Goal: Navigation & Orientation: Find specific page/section

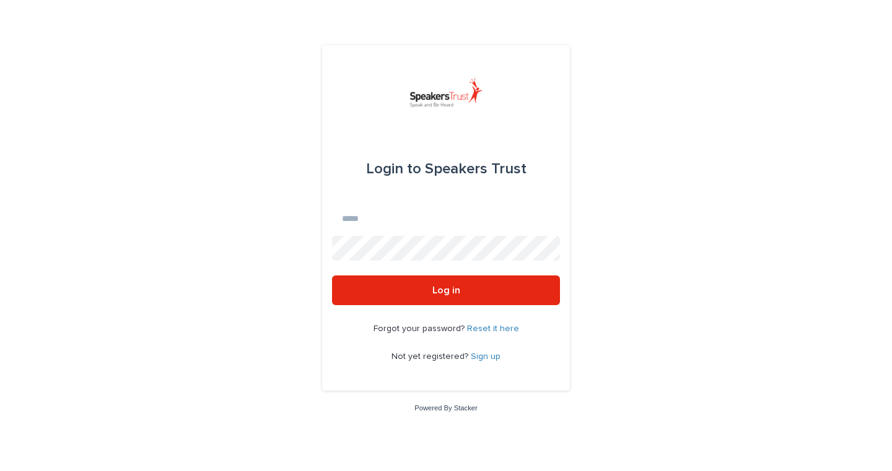
click at [390, 215] on input "Email" at bounding box center [446, 218] width 228 height 25
type input "**********"
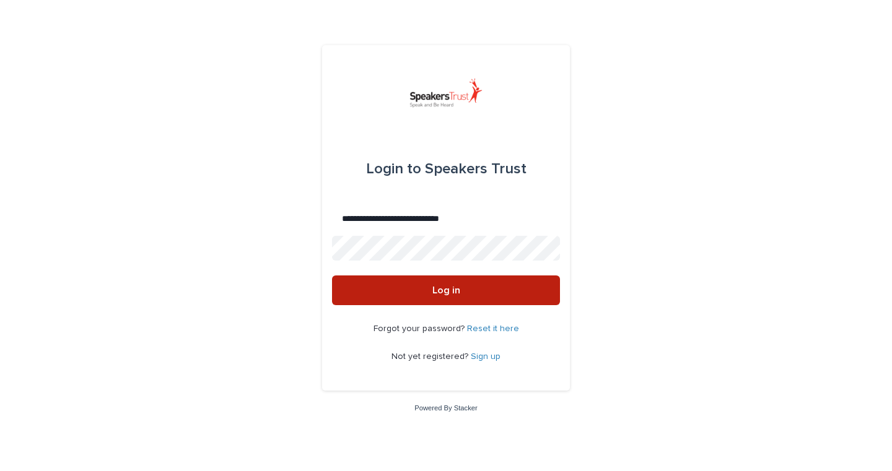
click at [372, 300] on button "Log in" at bounding box center [446, 291] width 228 height 30
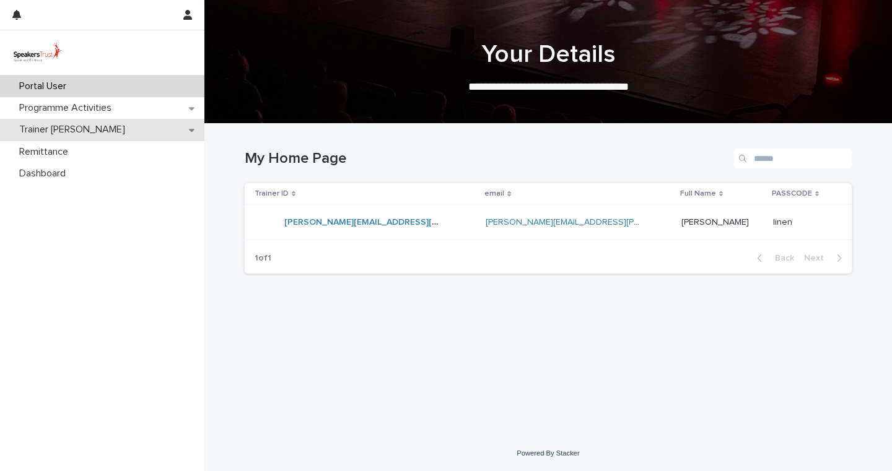
click at [43, 132] on p "Trainer Bills" at bounding box center [74, 130] width 121 height 12
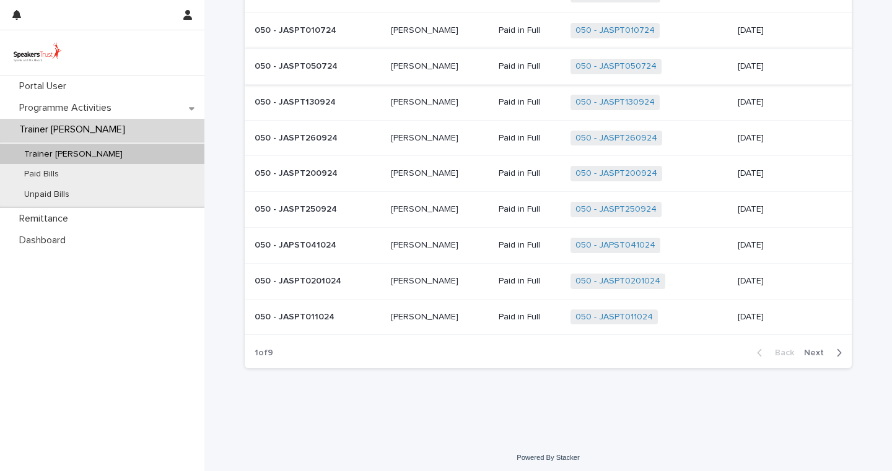
scroll to position [103, 0]
click at [92, 169] on div "Paid Bills" at bounding box center [102, 174] width 204 height 20
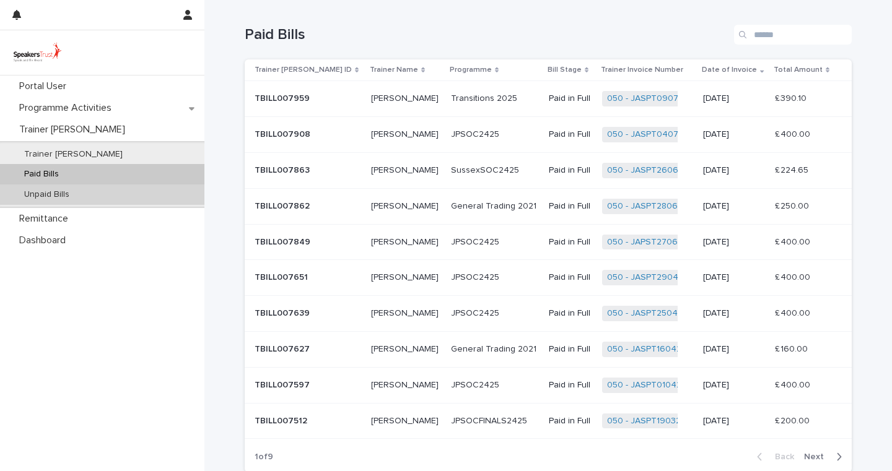
click at [92, 194] on div "Unpaid Bills" at bounding box center [102, 195] width 204 height 20
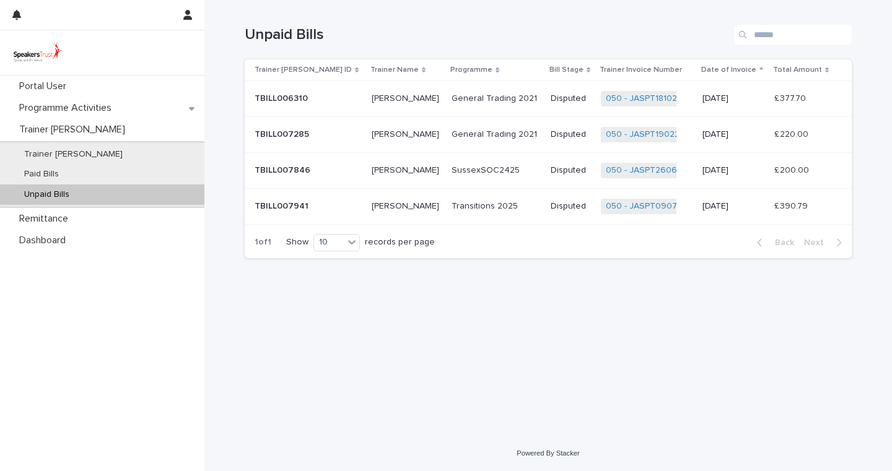
click at [395, 205] on p "Justin Allder" at bounding box center [407, 205] width 70 height 13
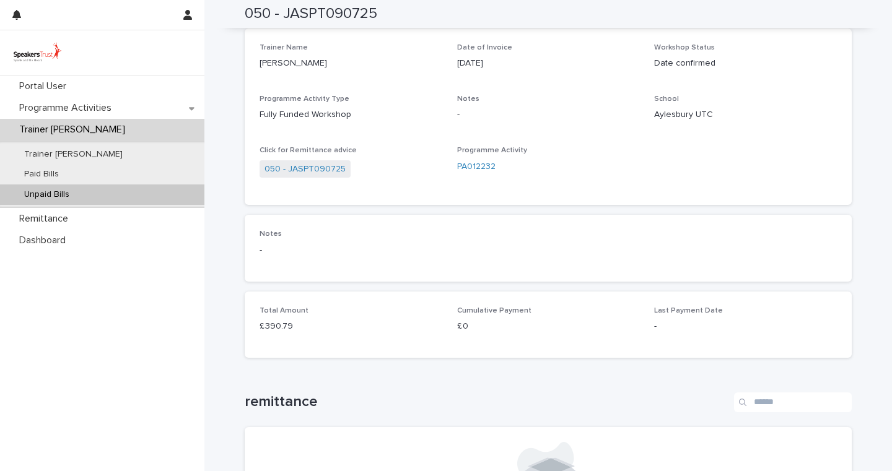
scroll to position [123, 0]
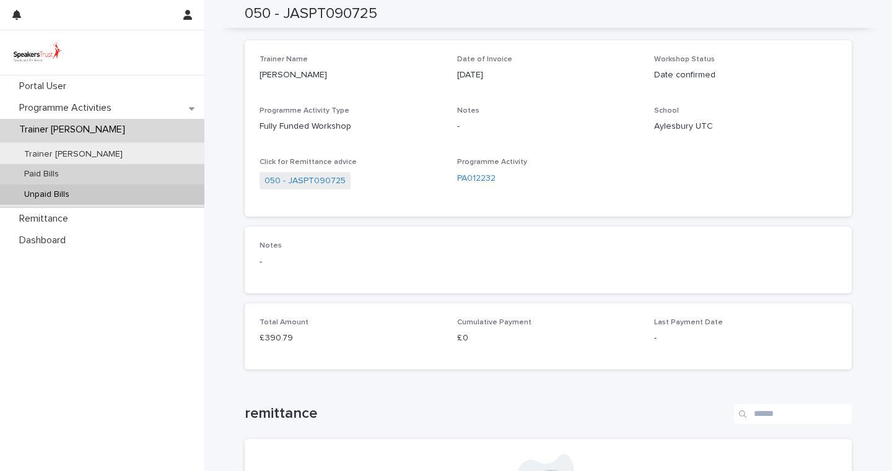
click at [61, 172] on p "Paid Bills" at bounding box center [41, 174] width 54 height 11
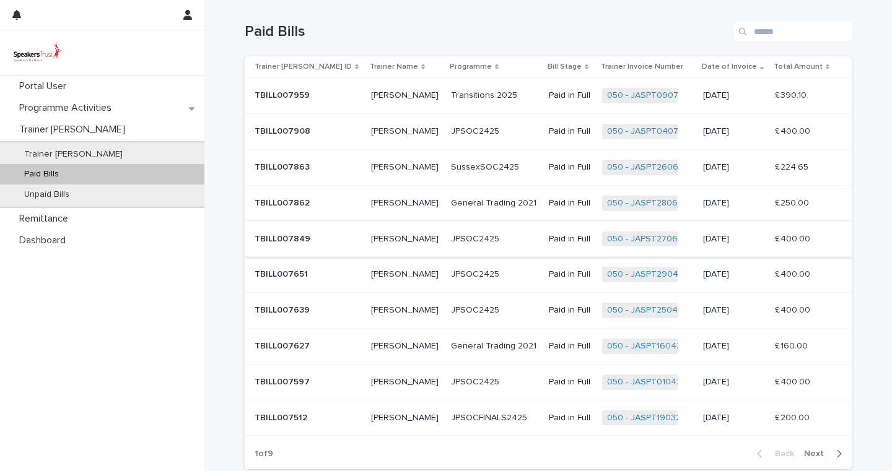
scroll to position [2, 0]
click at [300, 95] on p "TBILL007959" at bounding box center [284, 95] width 58 height 13
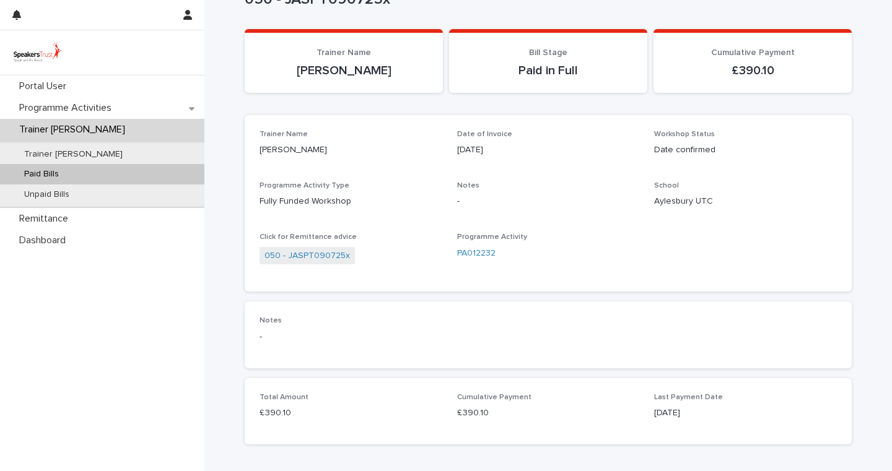
scroll to position [47, 0]
click at [39, 197] on p "Unpaid Bills" at bounding box center [46, 194] width 65 height 11
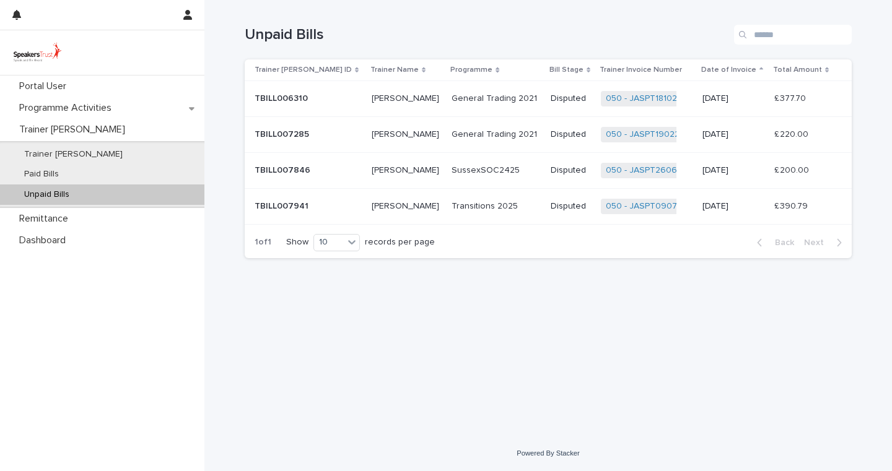
click at [455, 207] on p "Transitions 2025" at bounding box center [485, 205] width 69 height 13
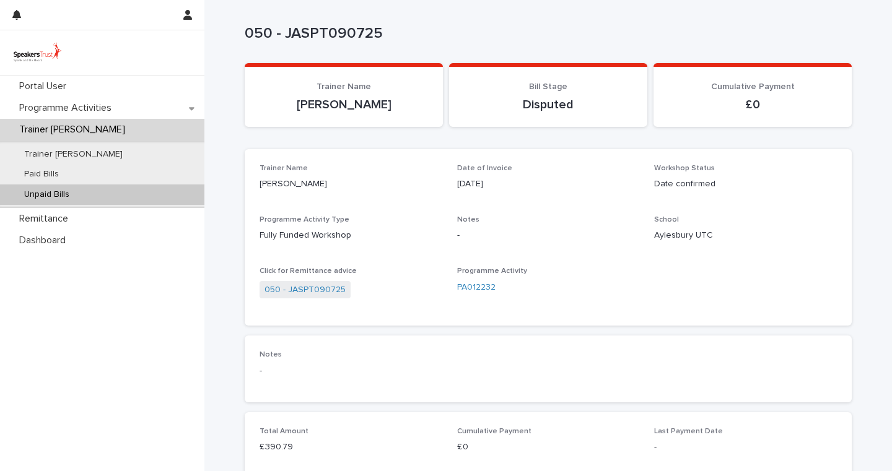
scroll to position [15, 0]
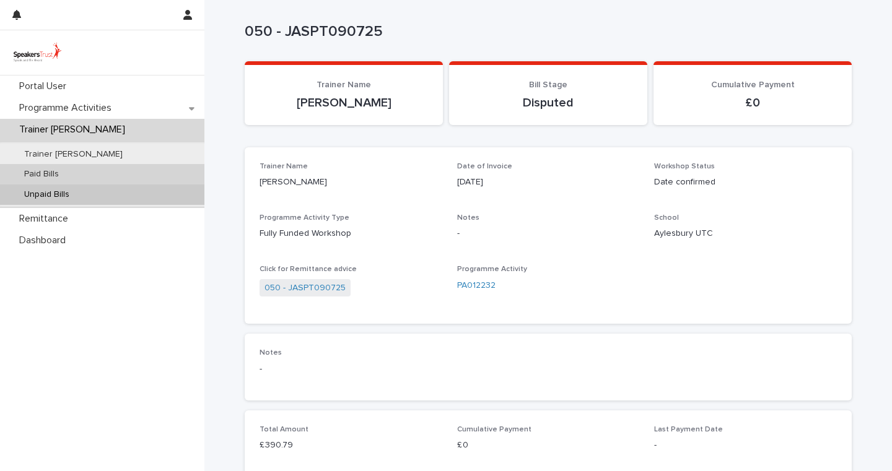
click at [39, 174] on p "Paid Bills" at bounding box center [41, 174] width 54 height 11
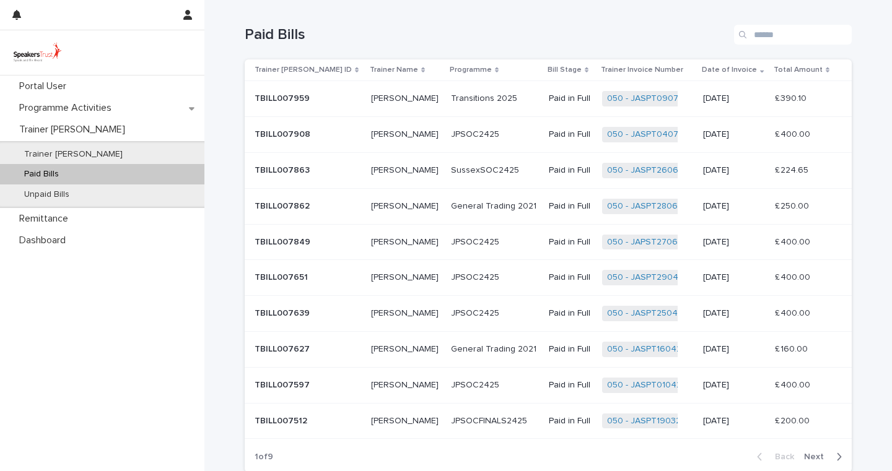
click at [451, 98] on p "Transitions 2025" at bounding box center [485, 97] width 69 height 13
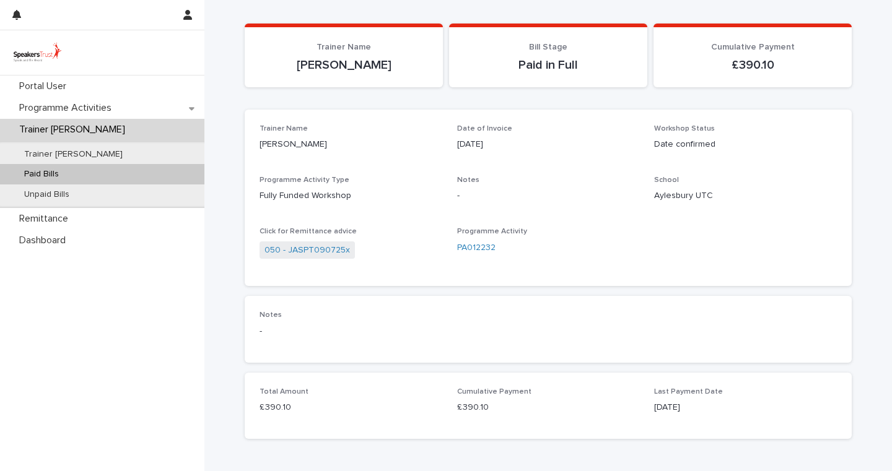
scroll to position [56, 0]
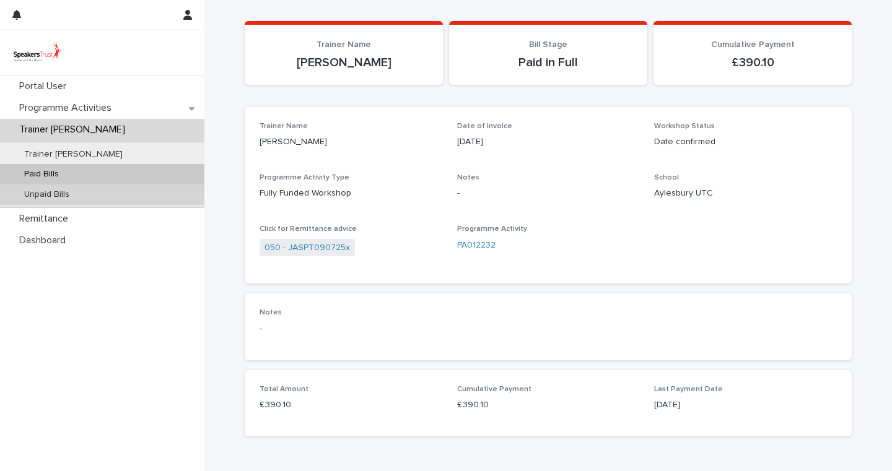
click at [76, 190] on p "Unpaid Bills" at bounding box center [46, 194] width 65 height 11
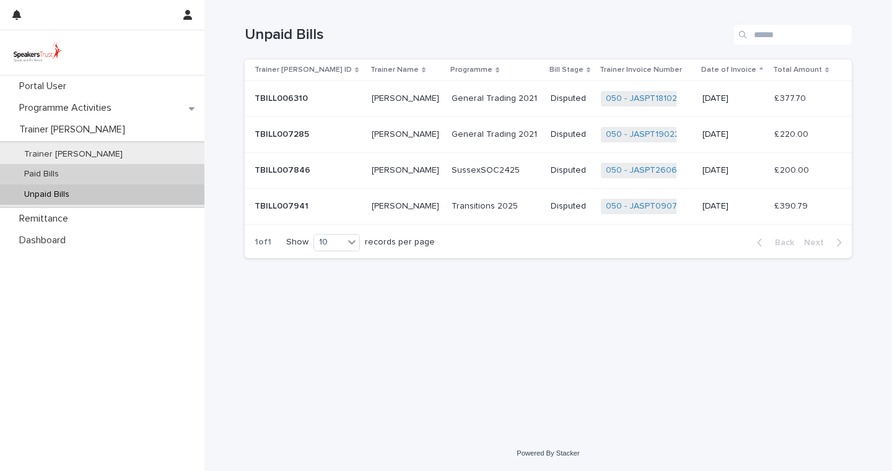
click at [43, 173] on p "Paid Bills" at bounding box center [41, 174] width 54 height 11
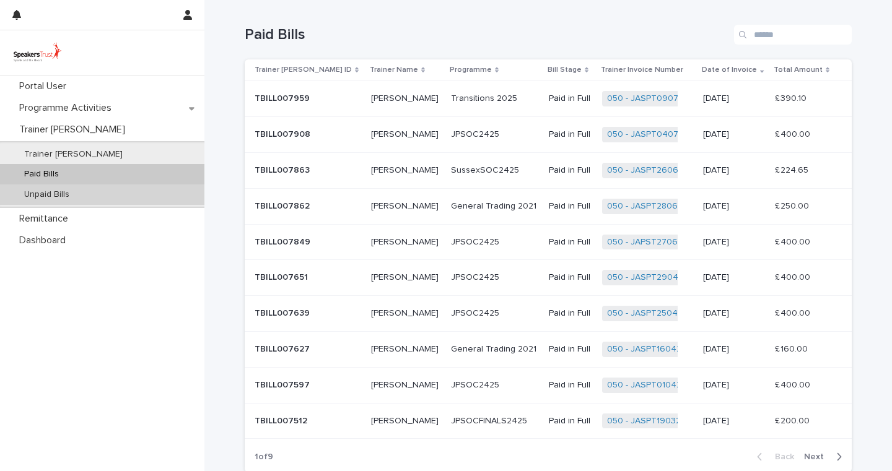
click at [63, 193] on p "Unpaid Bills" at bounding box center [46, 194] width 65 height 11
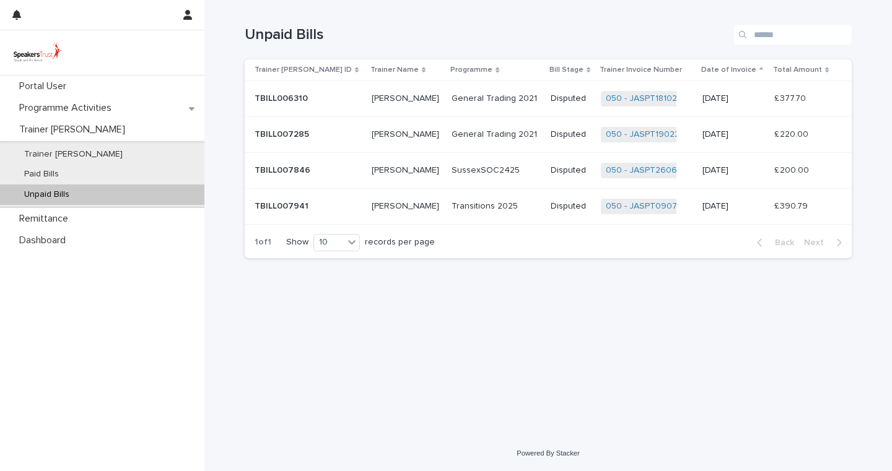
click at [451, 100] on p "General Trading 2021" at bounding box center [495, 97] width 88 height 13
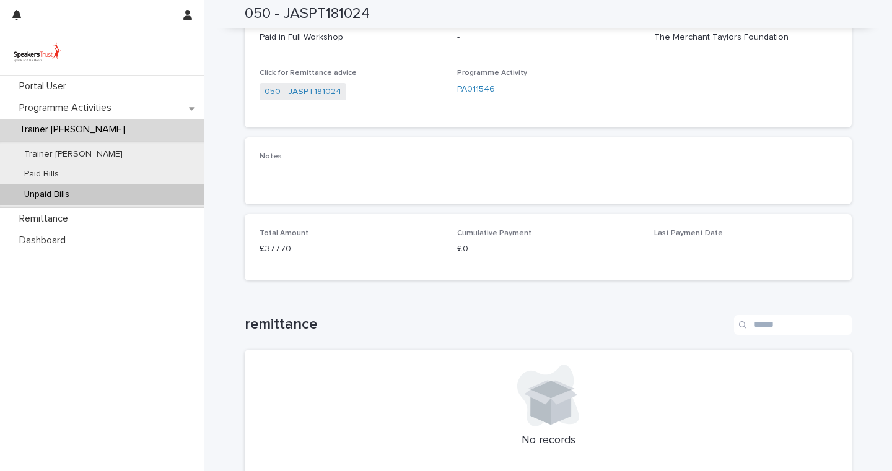
scroll to position [181, 0]
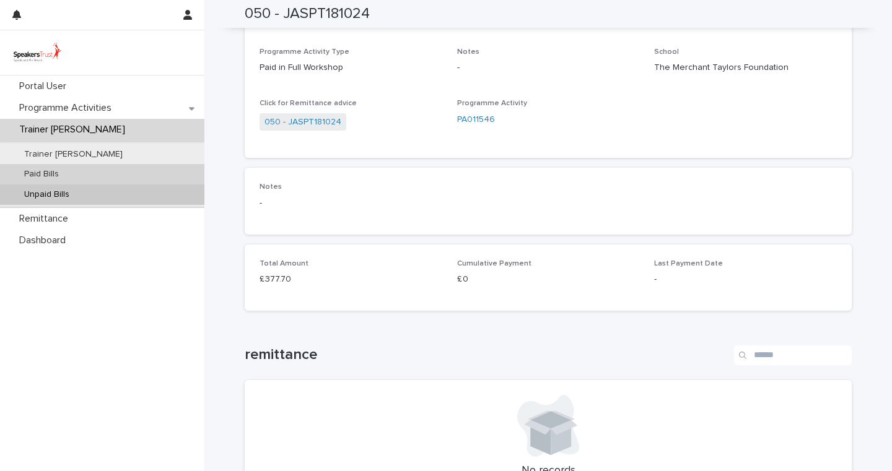
click at [48, 175] on p "Paid Bills" at bounding box center [41, 174] width 54 height 11
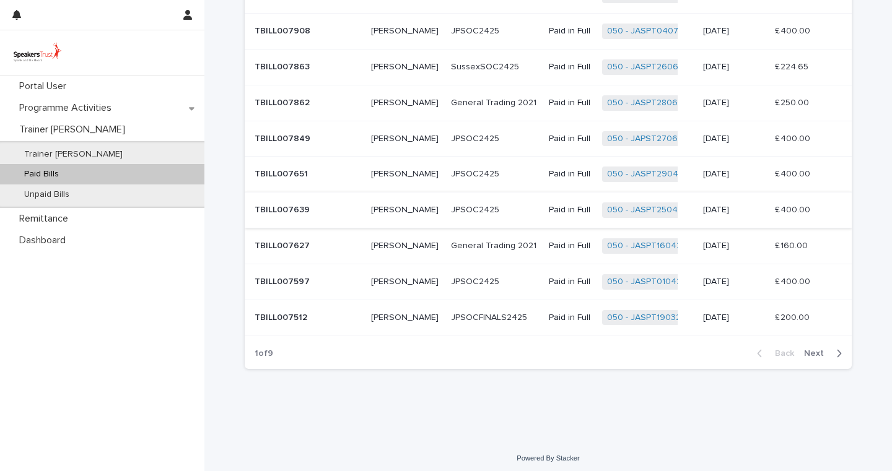
scroll to position [103, 0]
click at [783, 351] on span "Back" at bounding box center [780, 354] width 27 height 9
click at [822, 351] on span "Next" at bounding box center [817, 354] width 27 height 9
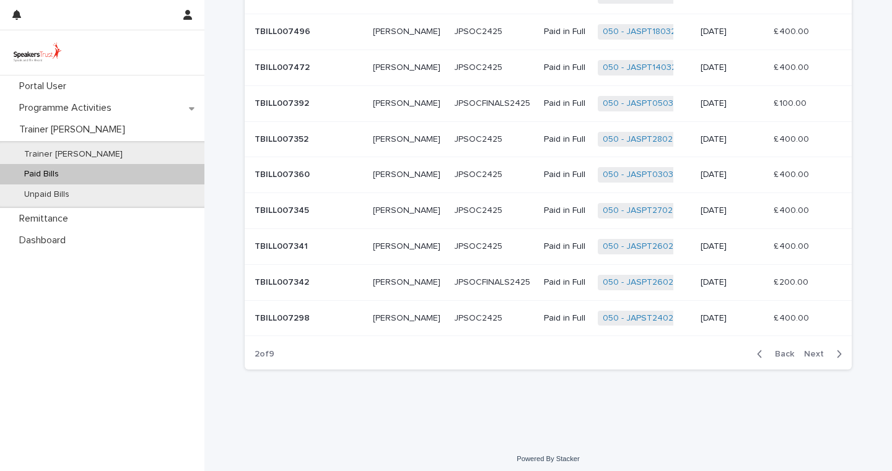
click at [822, 350] on span "Next" at bounding box center [817, 354] width 27 height 9
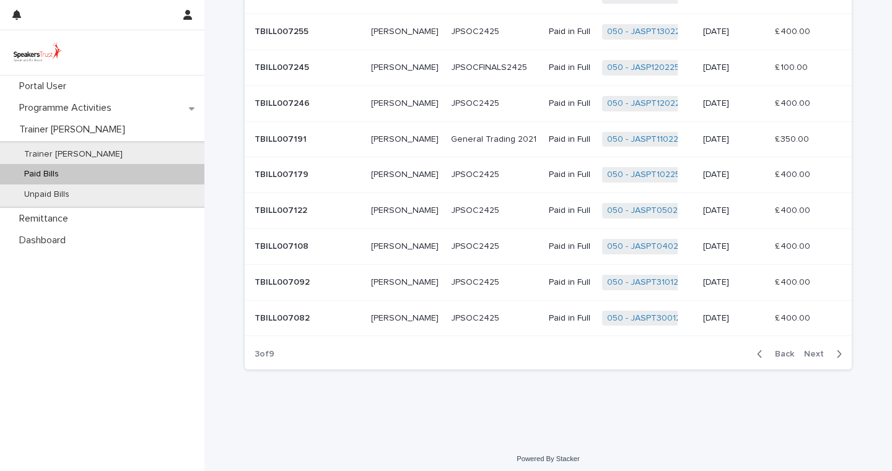
click at [817, 350] on span "Next" at bounding box center [817, 354] width 27 height 9
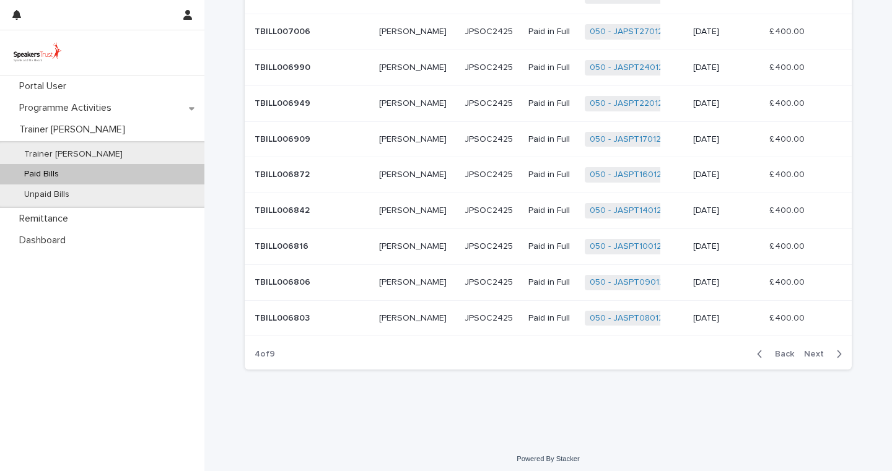
click at [817, 350] on span "Next" at bounding box center [817, 354] width 27 height 9
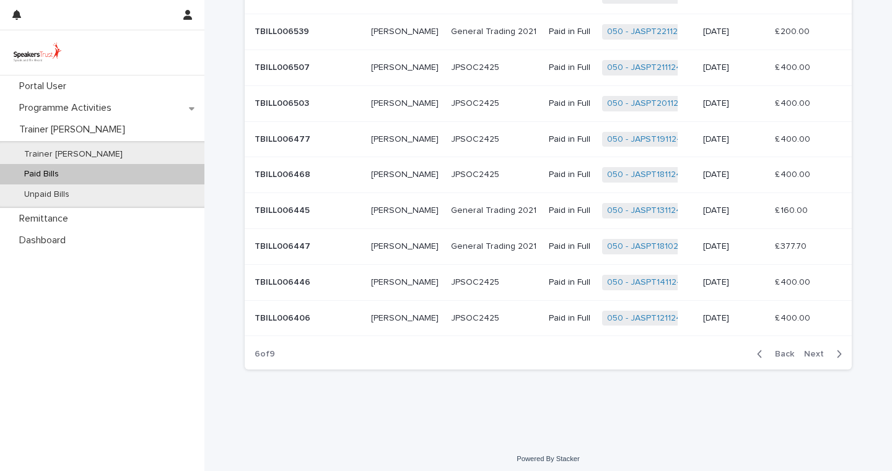
click at [817, 350] on span "Next" at bounding box center [817, 354] width 27 height 9
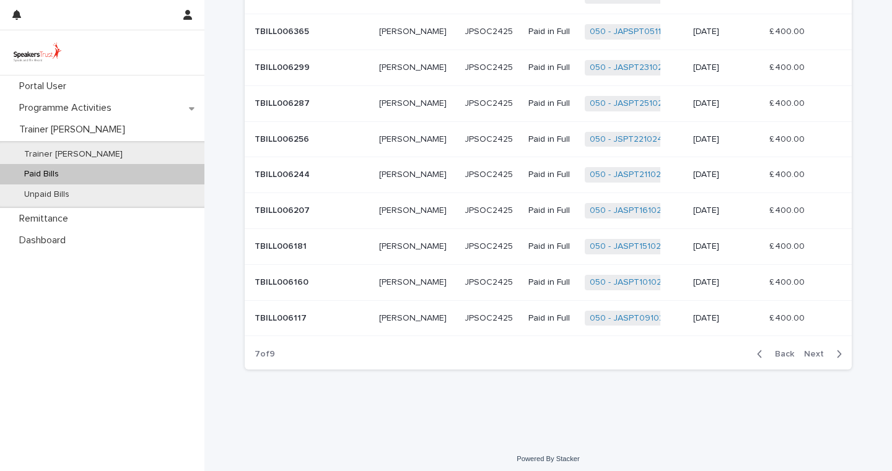
click at [817, 350] on span "Next" at bounding box center [817, 354] width 27 height 9
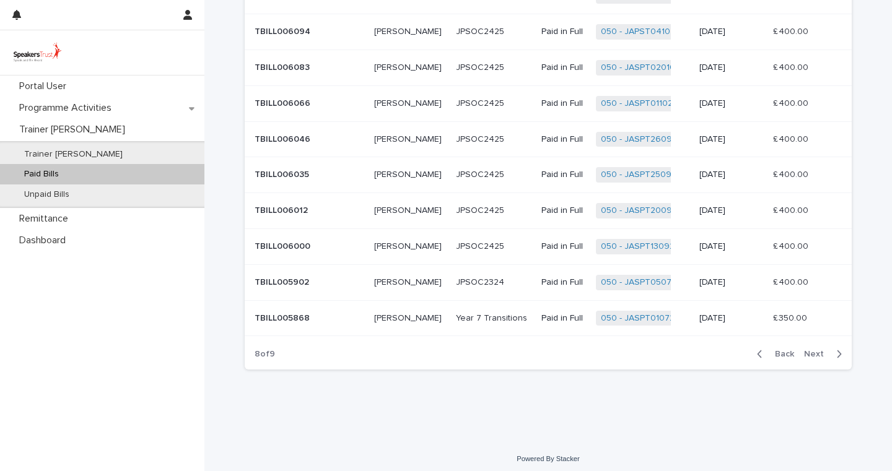
click at [788, 350] on span "Back" at bounding box center [780, 354] width 27 height 9
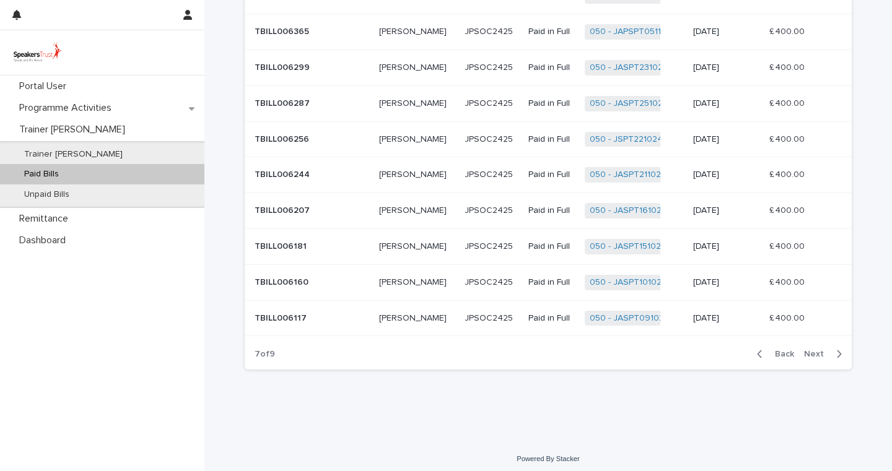
click at [788, 350] on span "Back" at bounding box center [780, 354] width 27 height 9
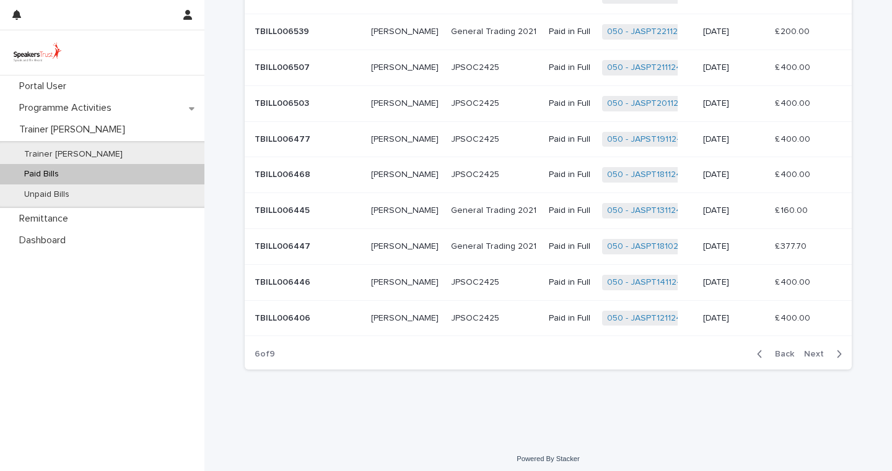
click at [817, 350] on span "Next" at bounding box center [817, 354] width 27 height 9
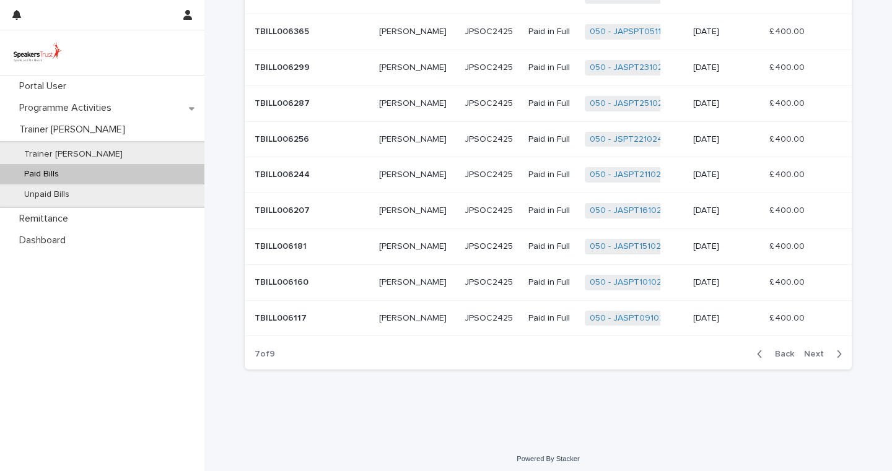
click at [816, 352] on span "Next" at bounding box center [817, 354] width 27 height 9
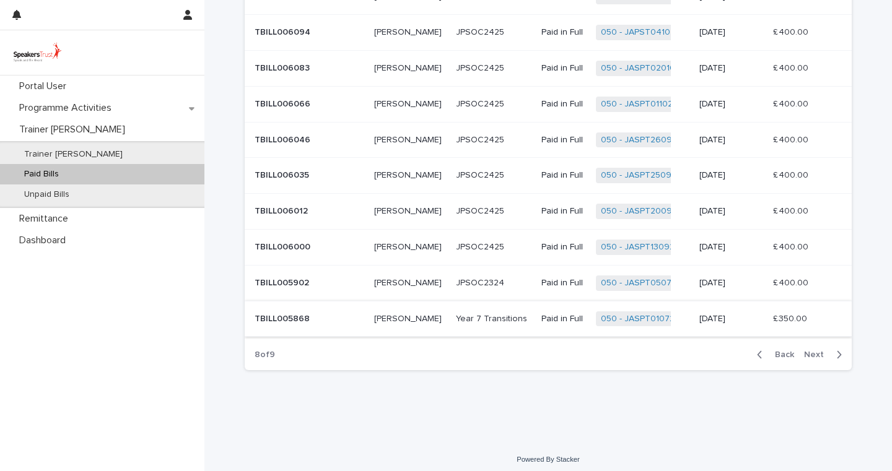
scroll to position [103, 0]
click at [638, 313] on link "050 - JASPT010724" at bounding box center [640, 318] width 79 height 11
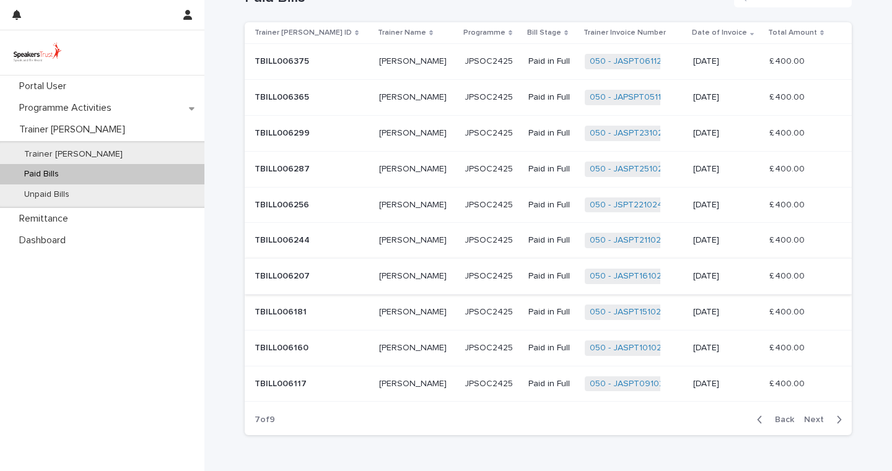
scroll to position [36, 0]
click at [776, 416] on button "Back" at bounding box center [773, 421] width 52 height 11
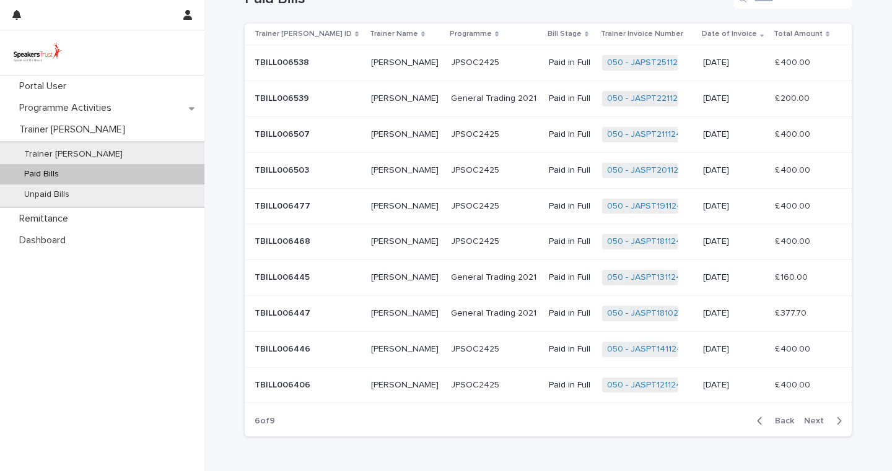
click at [782, 419] on span "Back" at bounding box center [780, 421] width 27 height 9
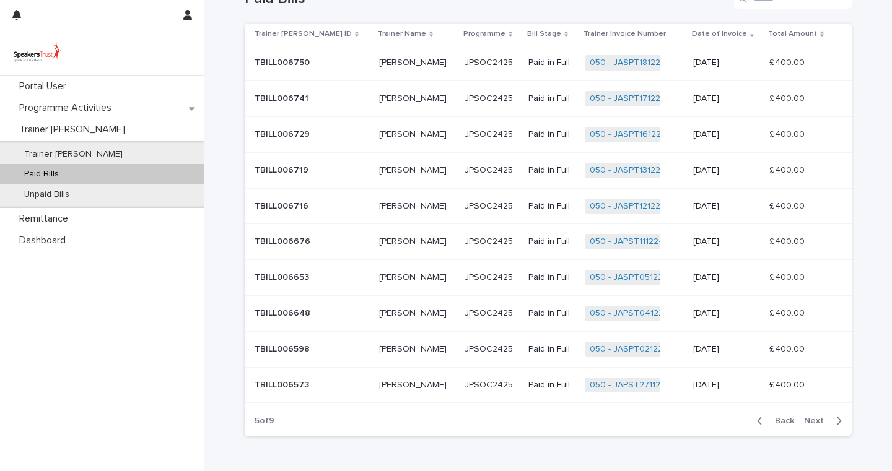
click at [779, 417] on span "Back" at bounding box center [780, 421] width 27 height 9
click at [816, 417] on span "Next" at bounding box center [817, 421] width 27 height 9
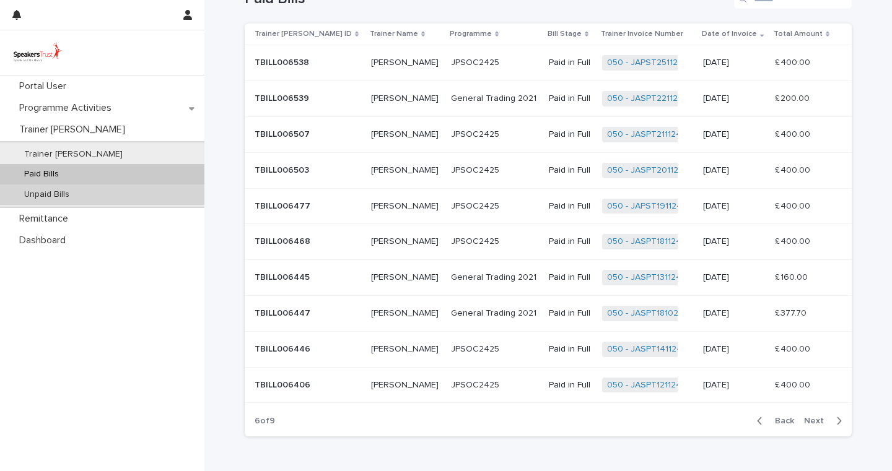
click at [33, 194] on p "Unpaid Bills" at bounding box center [46, 194] width 65 height 11
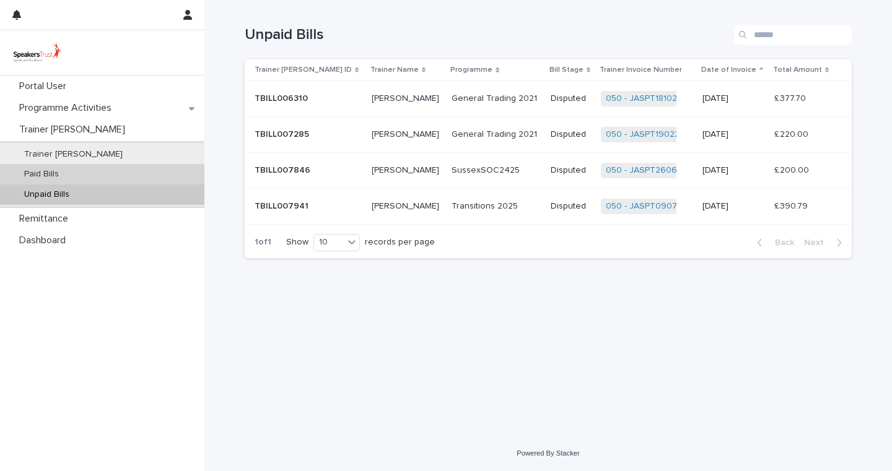
click at [52, 173] on p "Paid Bills" at bounding box center [41, 174] width 54 height 11
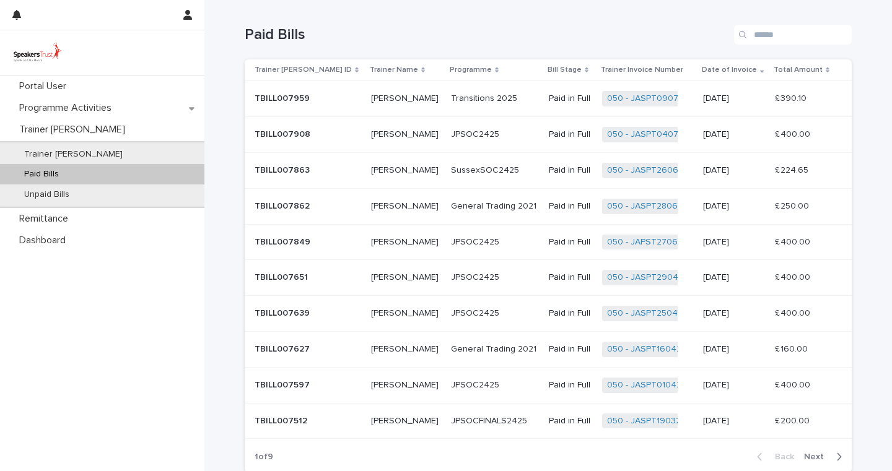
click at [820, 453] on span "Next" at bounding box center [817, 457] width 27 height 9
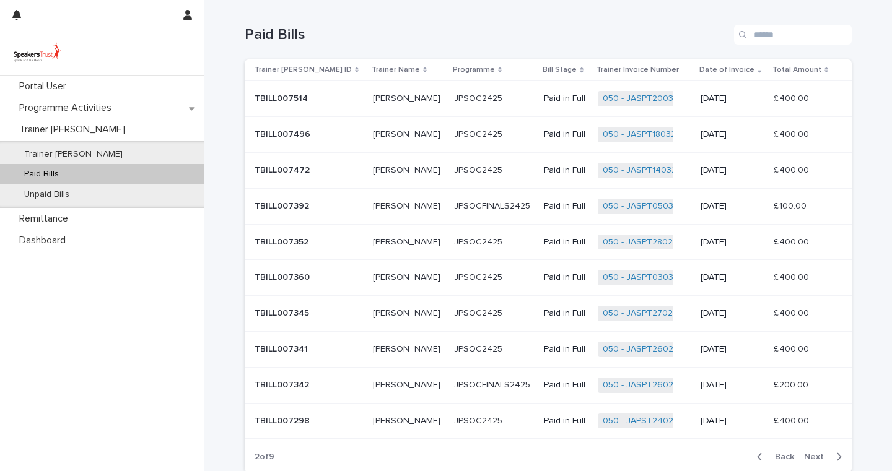
click at [817, 453] on span "Next" at bounding box center [817, 457] width 27 height 9
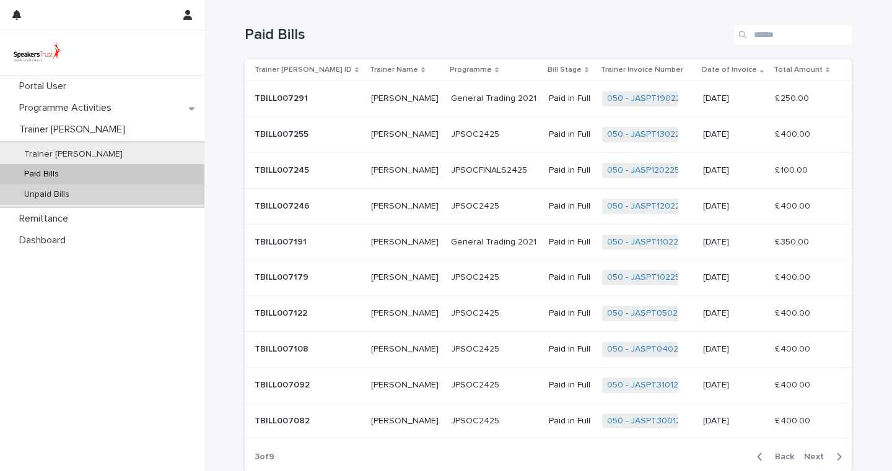
click at [58, 193] on p "Unpaid Bills" at bounding box center [46, 194] width 65 height 11
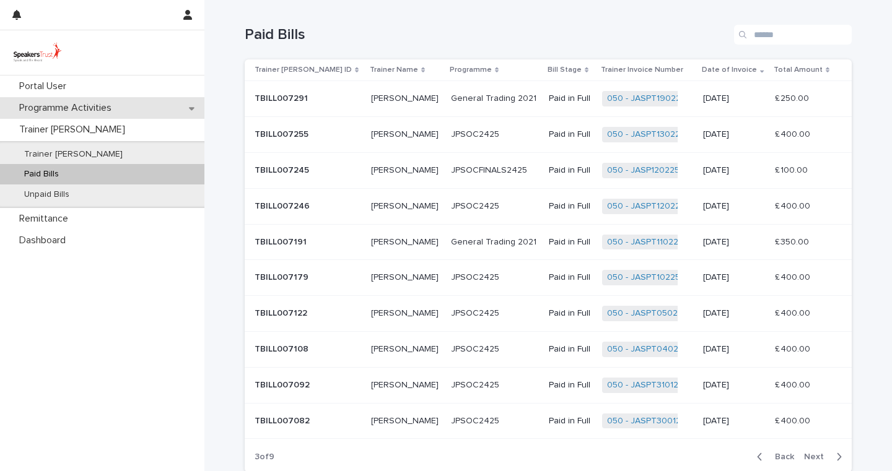
click at [64, 105] on p "Programme Activities" at bounding box center [67, 108] width 107 height 12
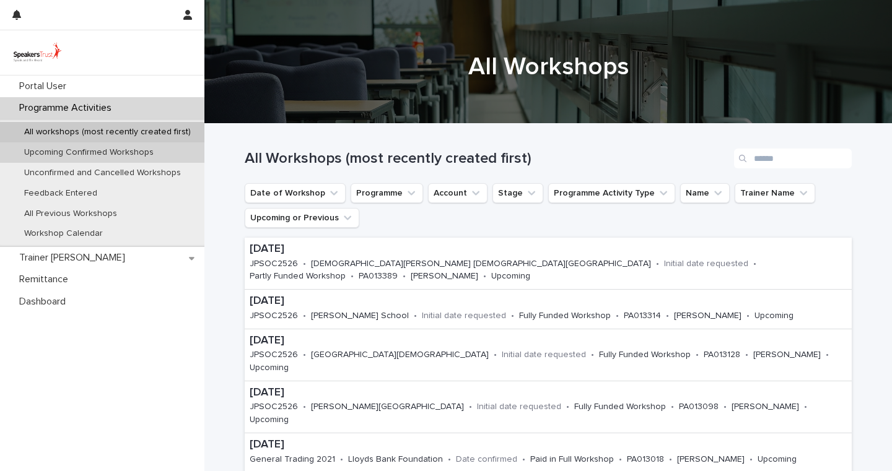
click at [95, 152] on p "Upcoming Confirmed Workshops" at bounding box center [88, 152] width 149 height 11
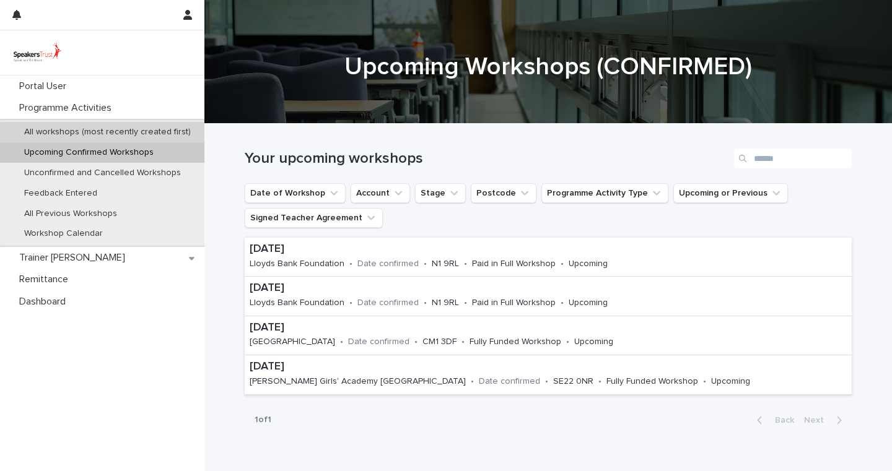
click at [92, 131] on p "All workshops (most recently created first)" at bounding box center [107, 132] width 186 height 11
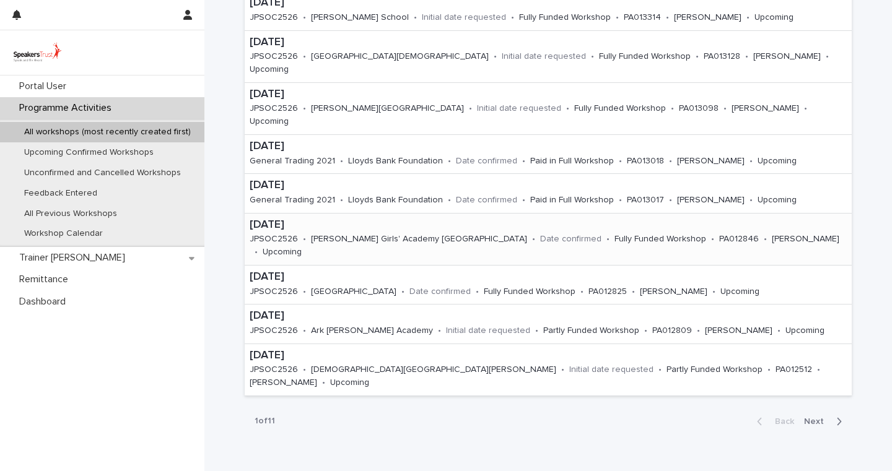
scroll to position [299, 0]
click at [811, 416] on button "Next" at bounding box center [825, 421] width 53 height 11
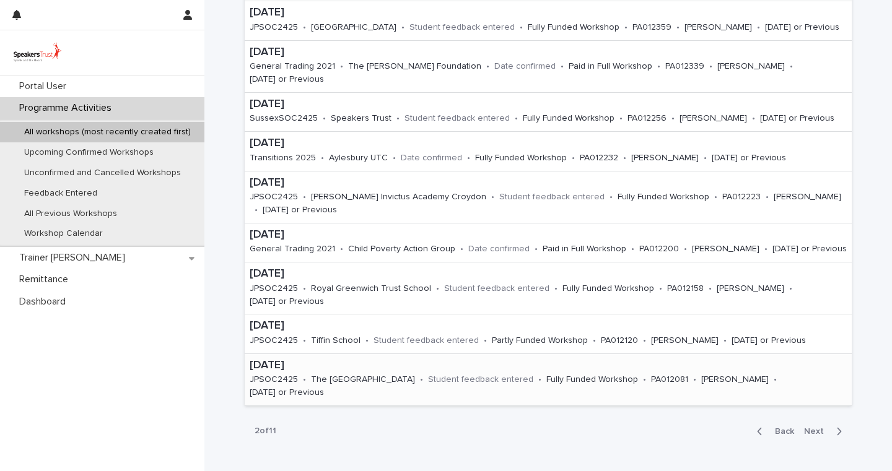
scroll to position [288, 0]
click at [774, 428] on span "Back" at bounding box center [780, 432] width 27 height 9
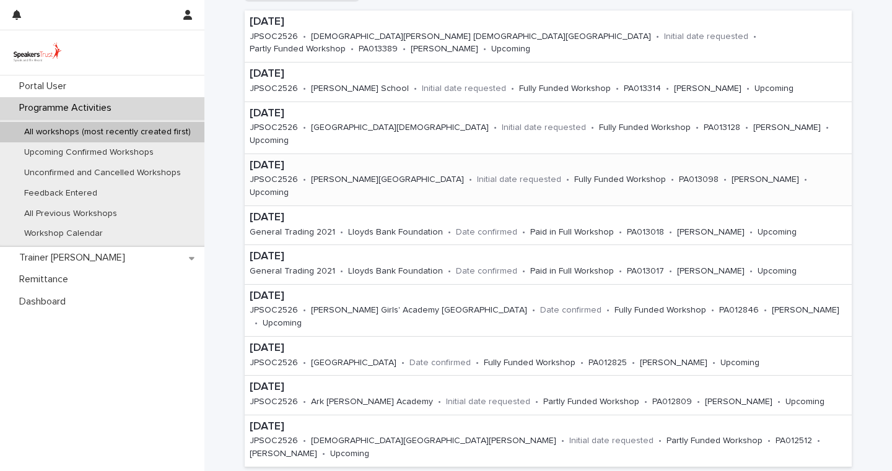
scroll to position [228, 0]
click at [68, 301] on p "Dashboard" at bounding box center [44, 302] width 61 height 12
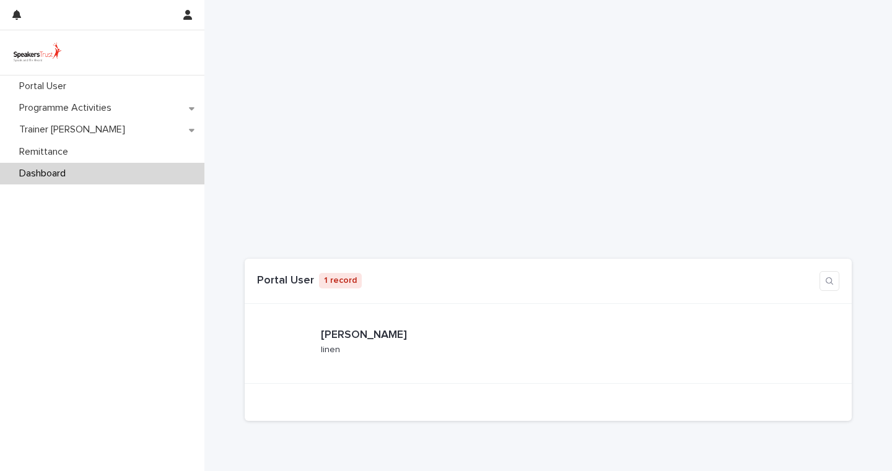
scroll to position [235, 0]
click at [334, 274] on p "1 record" at bounding box center [340, 273] width 43 height 15
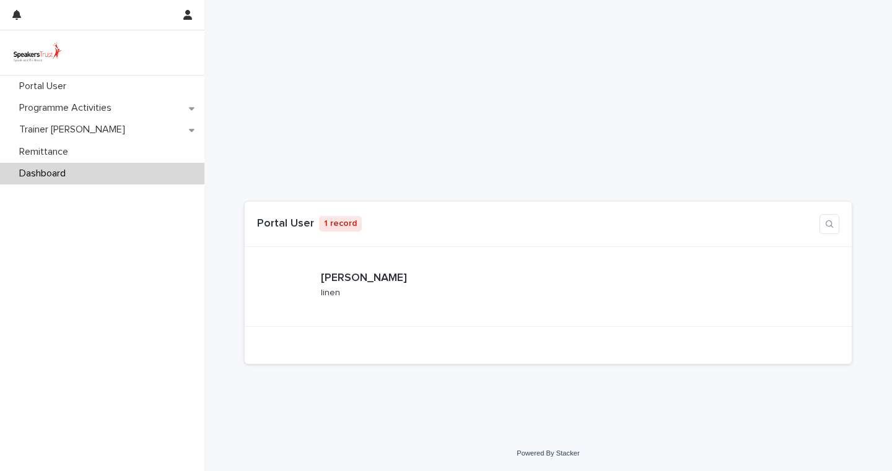
scroll to position [284, 0]
click at [178, 11] on button "button" at bounding box center [188, 15] width 24 height 30
click at [182, 15] on div at bounding box center [446, 235] width 892 height 471
click at [57, 87] on p "Portal User" at bounding box center [45, 87] width 62 height 12
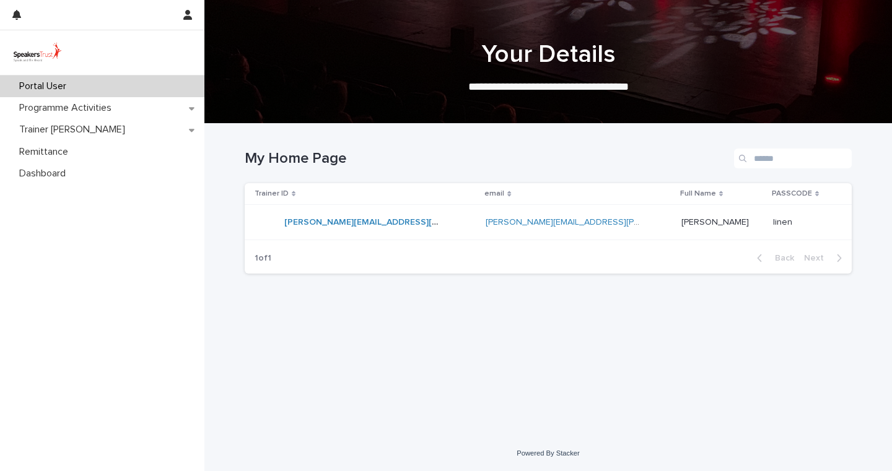
click at [793, 191] on p "PASSCODE" at bounding box center [792, 194] width 40 height 14
click at [815, 192] on icon at bounding box center [817, 194] width 4 height 6
click at [776, 192] on p "PASSCODE" at bounding box center [792, 194] width 40 height 14
click at [838, 259] on icon "button" at bounding box center [839, 258] width 6 height 11
click at [137, 107] on div "Programme Activities" at bounding box center [102, 108] width 204 height 22
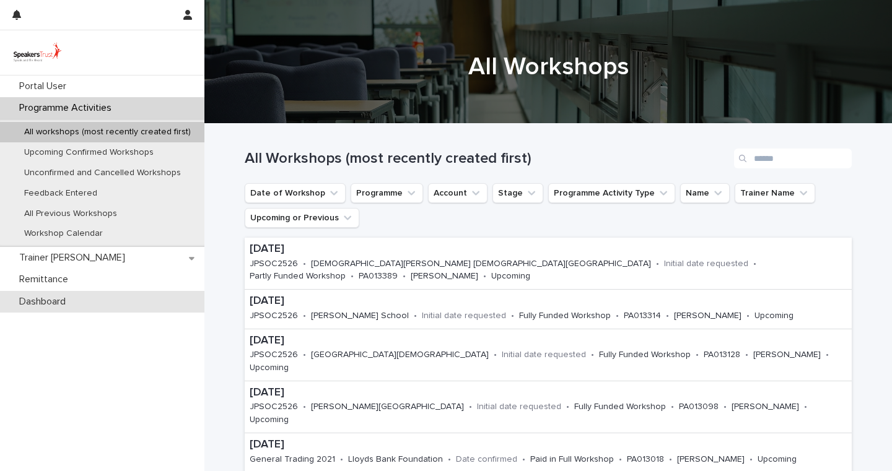
click at [66, 300] on p "Dashboard" at bounding box center [44, 302] width 61 height 12
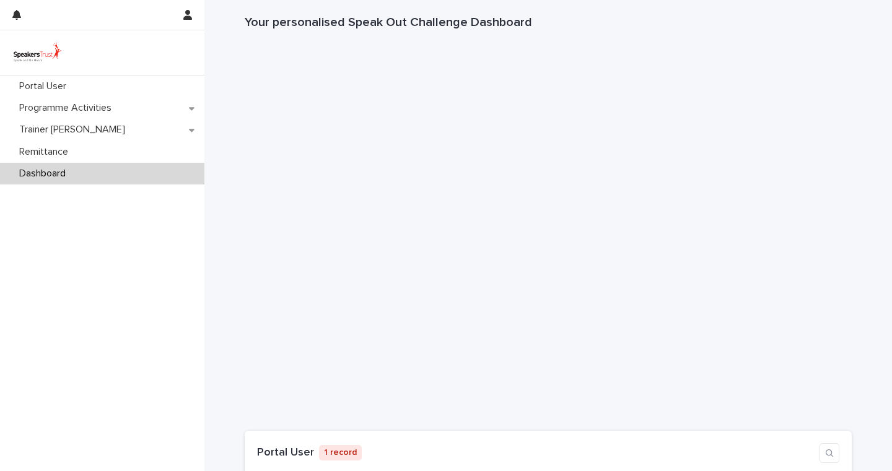
scroll to position [54, 0]
click at [49, 53] on img at bounding box center [37, 52] width 55 height 25
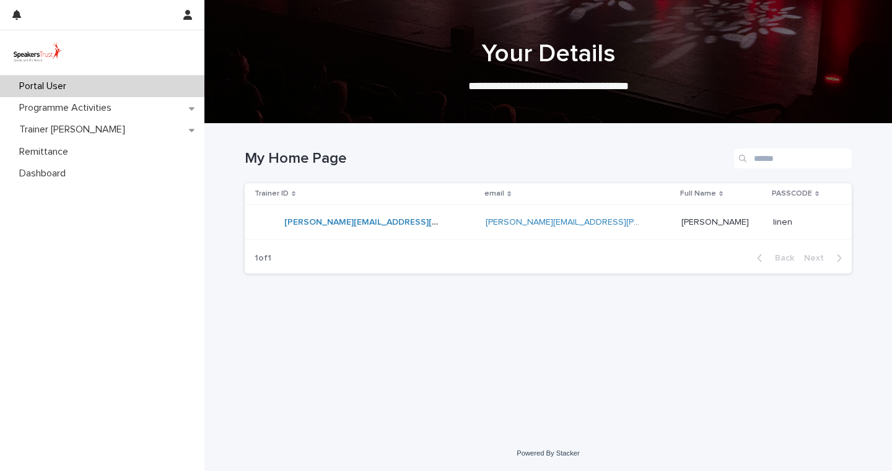
click at [51, 54] on img at bounding box center [37, 52] width 55 height 25
click at [815, 192] on icon at bounding box center [817, 194] width 4 height 6
click at [815, 194] on icon at bounding box center [817, 194] width 4 height 6
click at [33, 84] on p "Portal User" at bounding box center [45, 87] width 62 height 12
click at [275, 160] on h1 "My Home Page" at bounding box center [487, 159] width 484 height 18
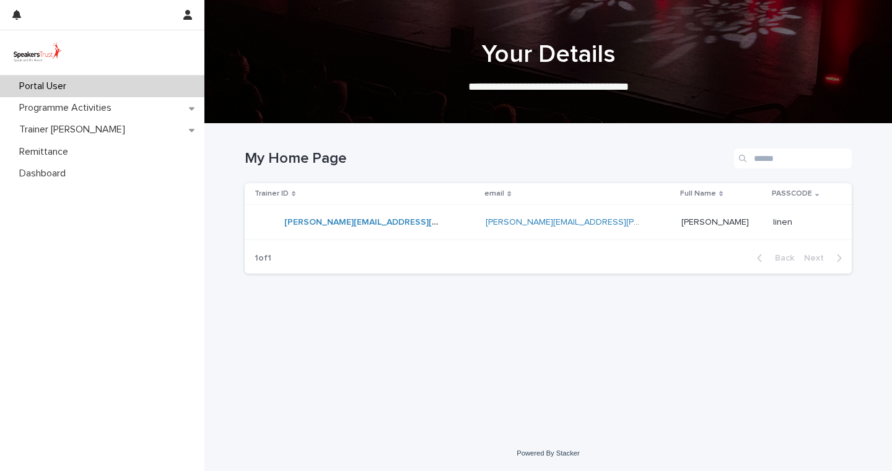
click at [292, 194] on icon at bounding box center [294, 194] width 4 height 6
click at [51, 174] on p "Dashboard" at bounding box center [44, 174] width 61 height 12
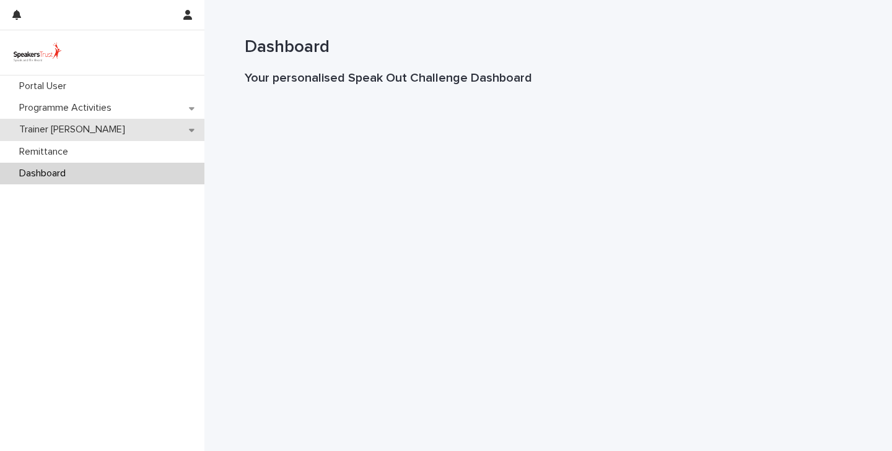
click at [124, 125] on div "Trainer Bills" at bounding box center [102, 130] width 204 height 22
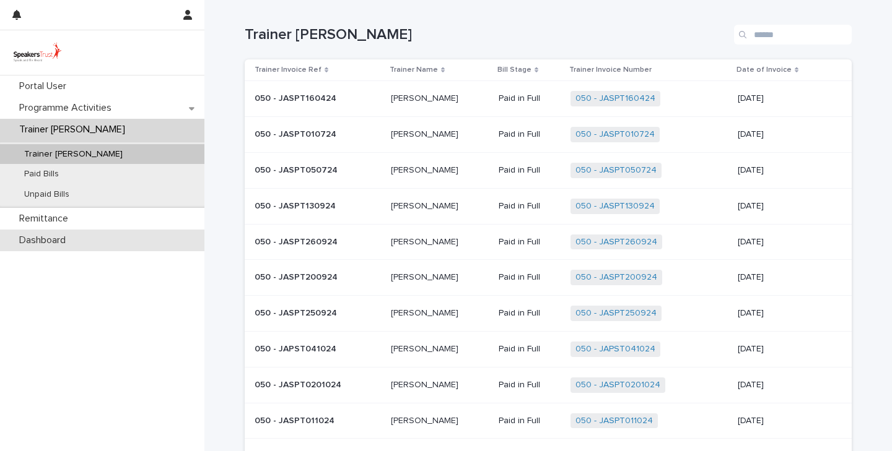
click at [79, 239] on div "Dashboard" at bounding box center [102, 241] width 204 height 22
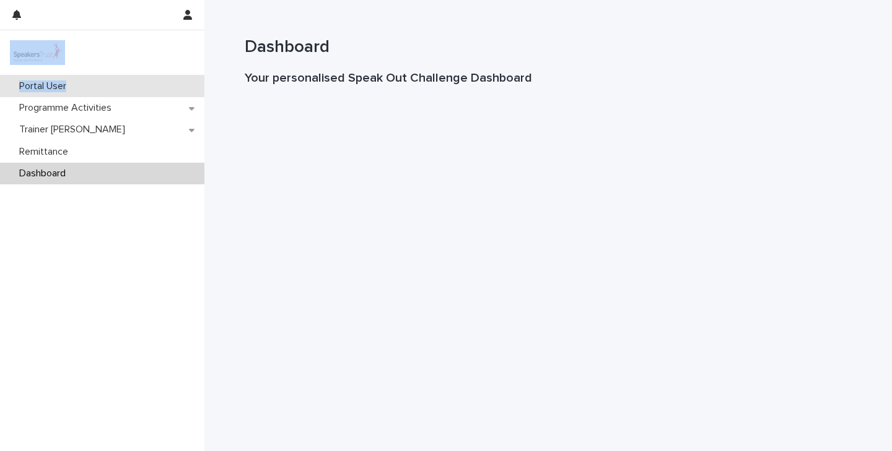
click at [141, 85] on div "Portal User Programme Activities Trainer Bills Remittance Dashboard" at bounding box center [102, 225] width 204 height 451
